Goal: Task Accomplishment & Management: Complete application form

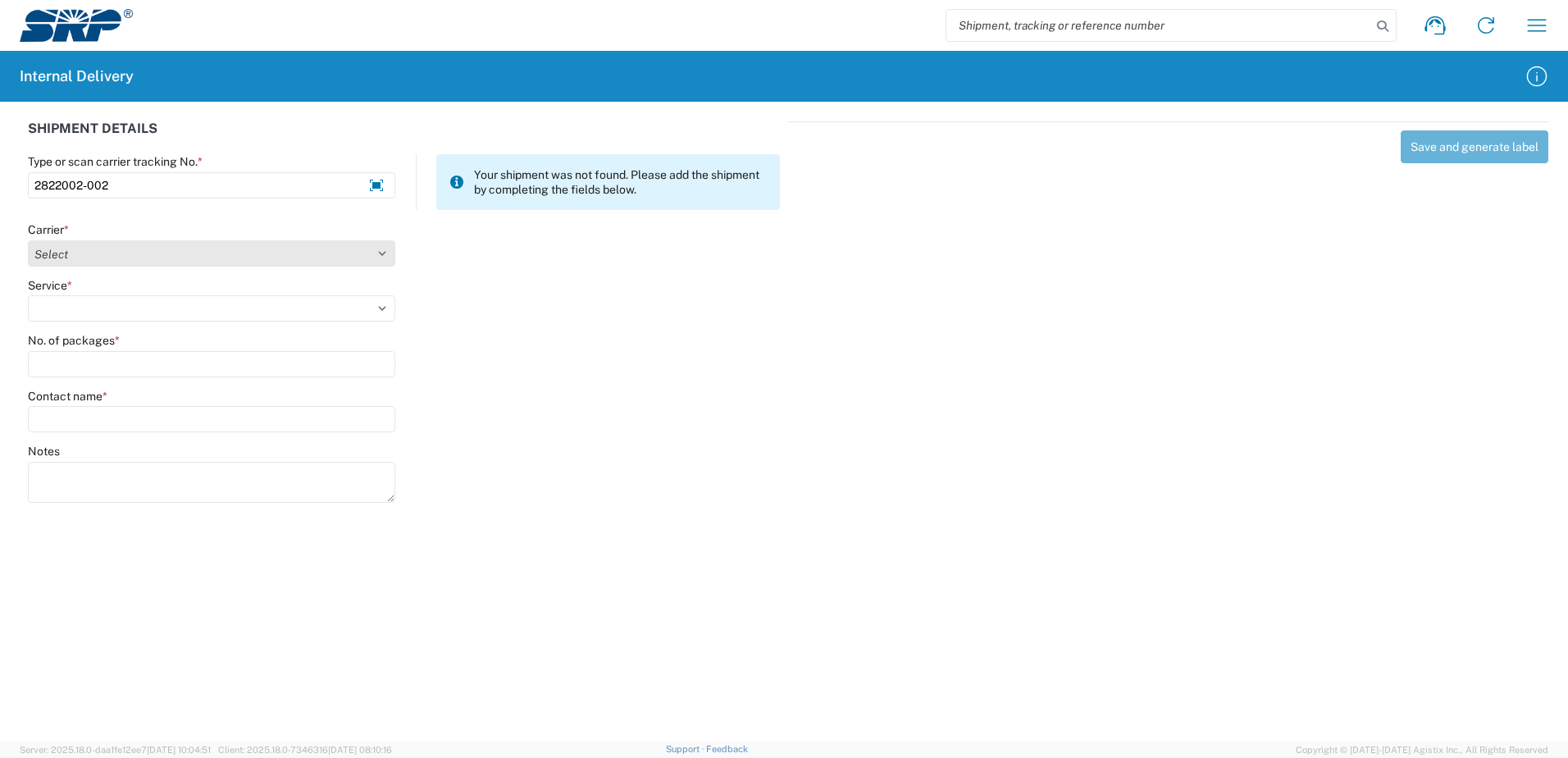
type input "2822002-002"
click at [381, 255] on select "Select Amazon Logistics ATI Trucking BC Dimerco Logistics Empire Southwest FedE…" at bounding box center [211, 254] width 367 height 27
select select "18714"
click at [28, 241] on select "Select Amazon Logistics ATI Trucking BC Dimerco Logistics Empire Southwest FedE…" at bounding box center [211, 254] width 367 height 27
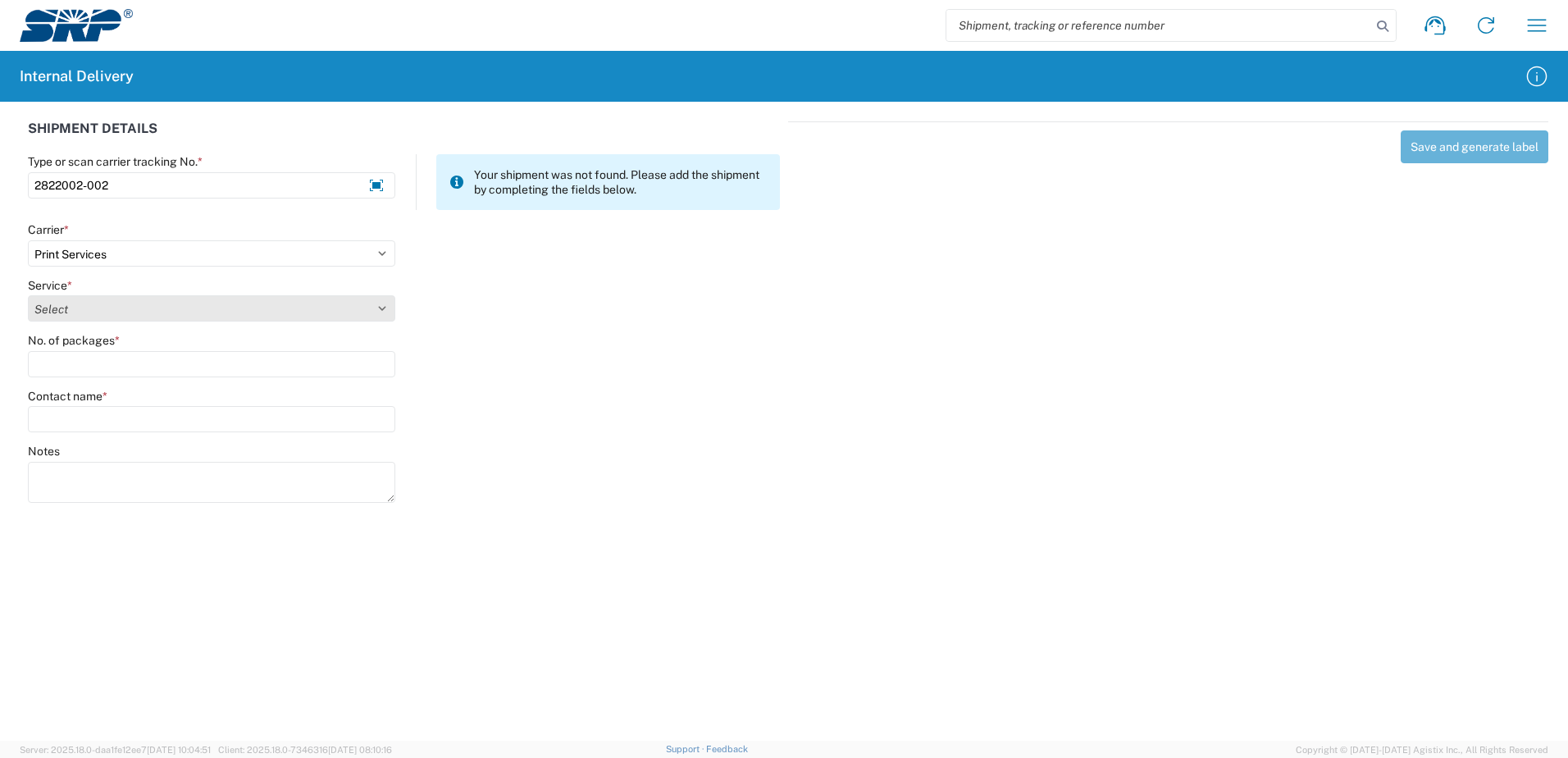
click at [380, 307] on select "Select Ground Inter-office" at bounding box center [211, 308] width 367 height 27
select select "35764"
click at [28, 295] on select "Select Ground Inter-office" at bounding box center [211, 308] width 367 height 27
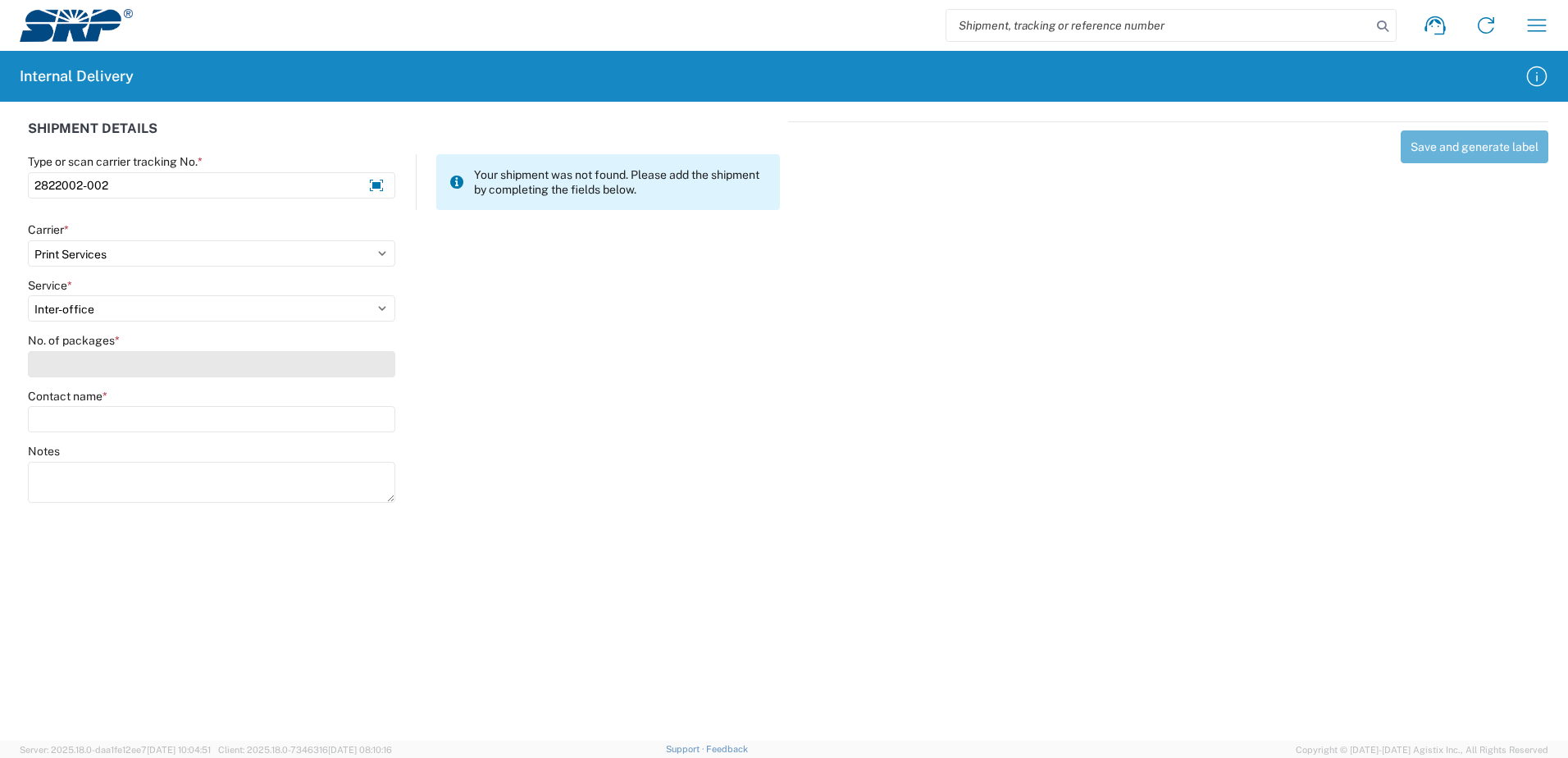
click at [372, 371] on input "No. of packages *" at bounding box center [211, 364] width 367 height 27
type input "1"
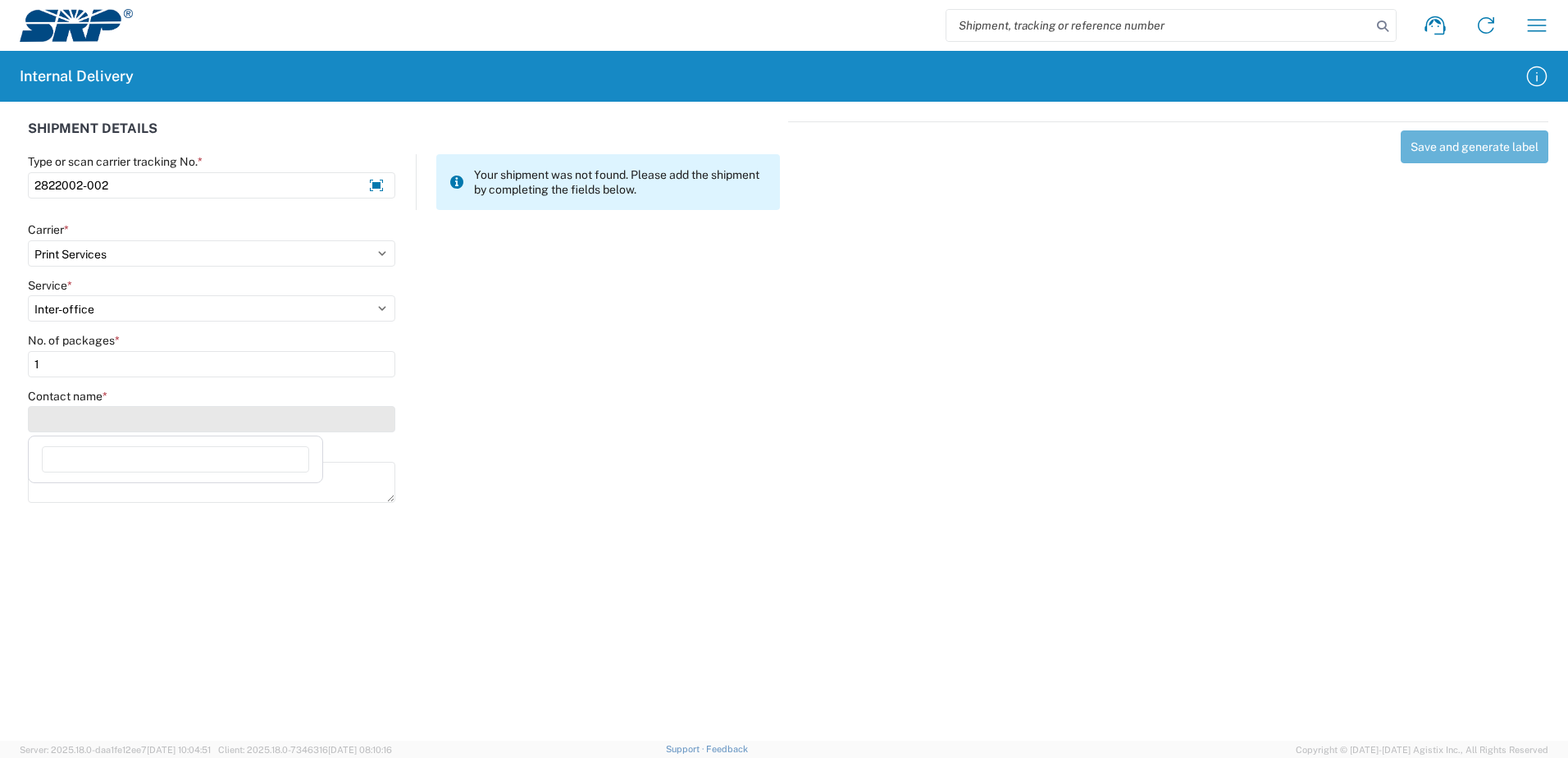
click at [370, 420] on input "Contact name *" at bounding box center [211, 418] width 367 height 27
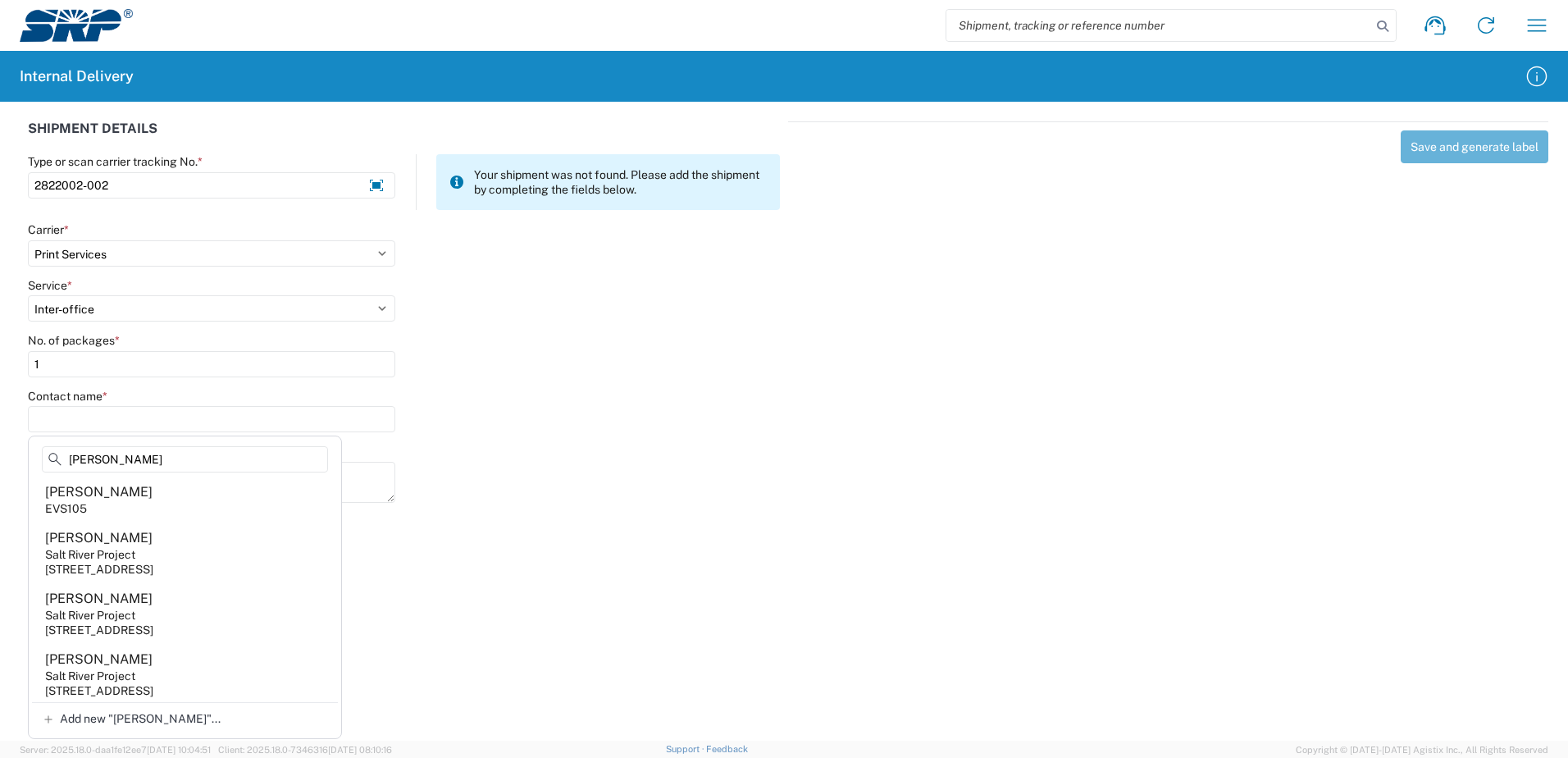
scroll to position [743, 0]
type input "[PERSON_NAME]"
click at [114, 513] on agx-address-suggestion-item "[PERSON_NAME] EVS105" at bounding box center [185, 503] width 306 height 46
type input "[PERSON_NAME]"
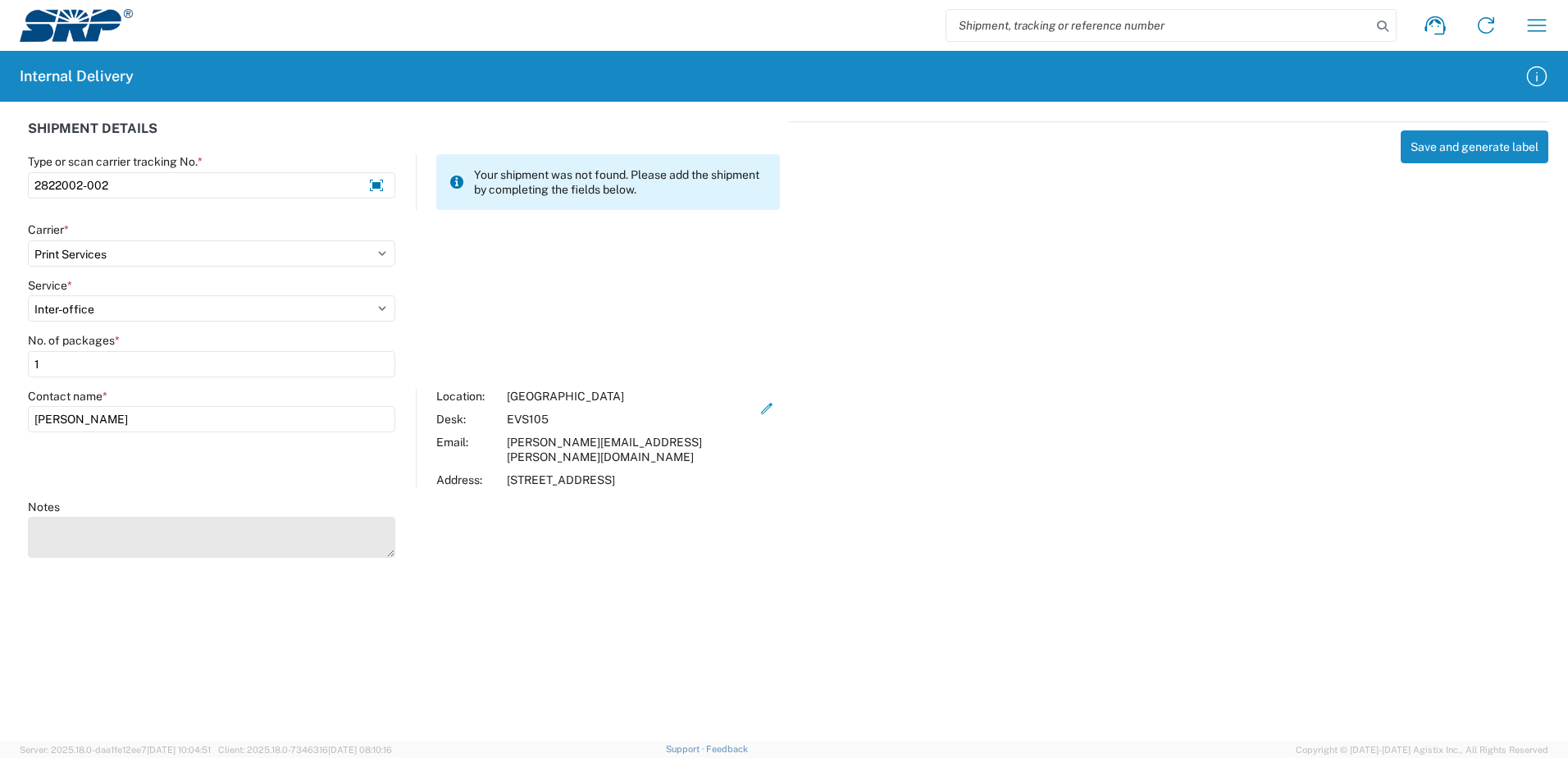
click at [139, 517] on textarea "Notes" at bounding box center [211, 538] width 367 height 41
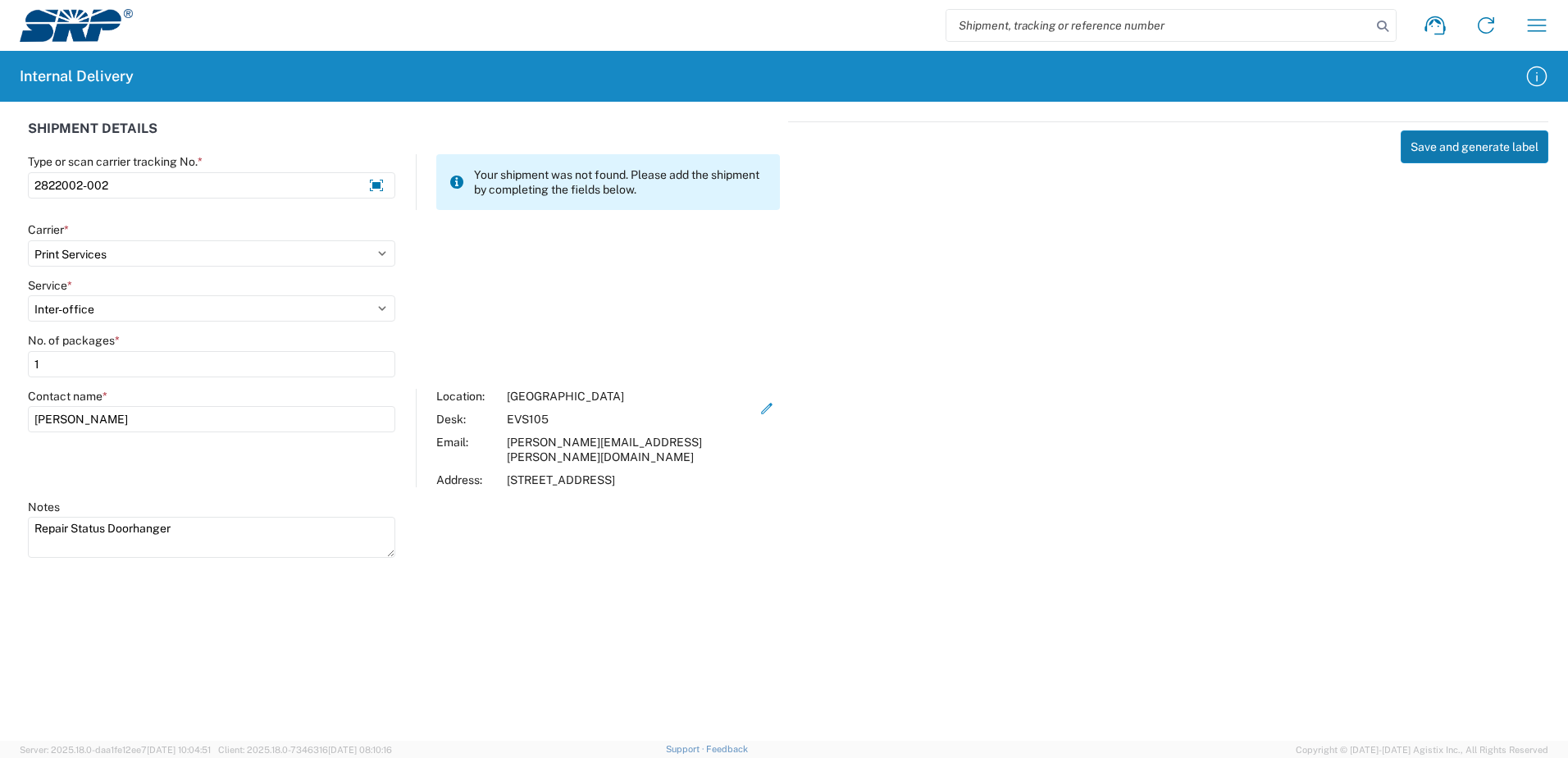
type textarea "Repair Status Doorhanger"
click at [1441, 151] on button "Save and generate label" at bounding box center [1475, 146] width 148 height 33
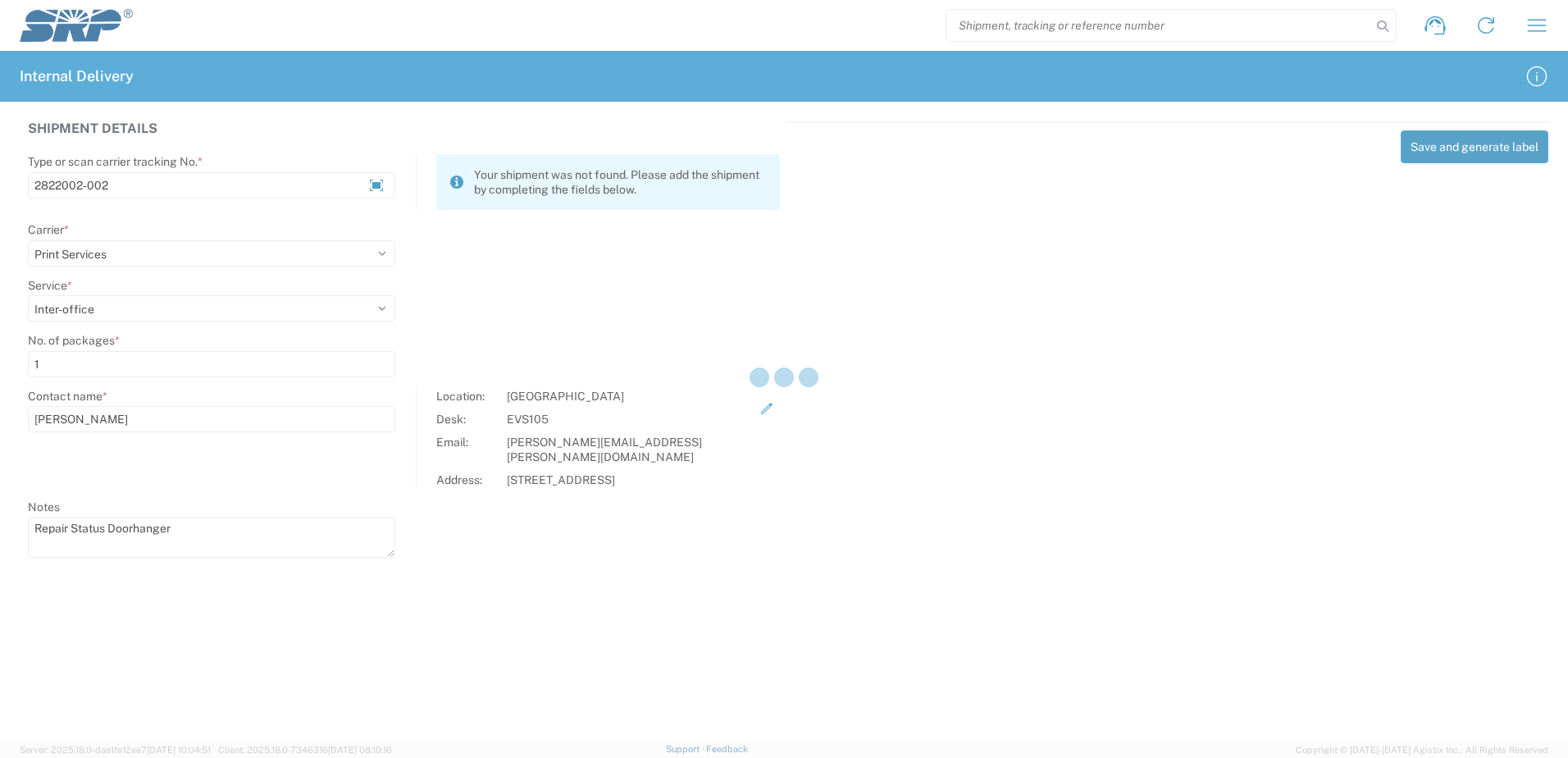
select select
